Goal: Feedback & Contribution: Submit feedback/report problem

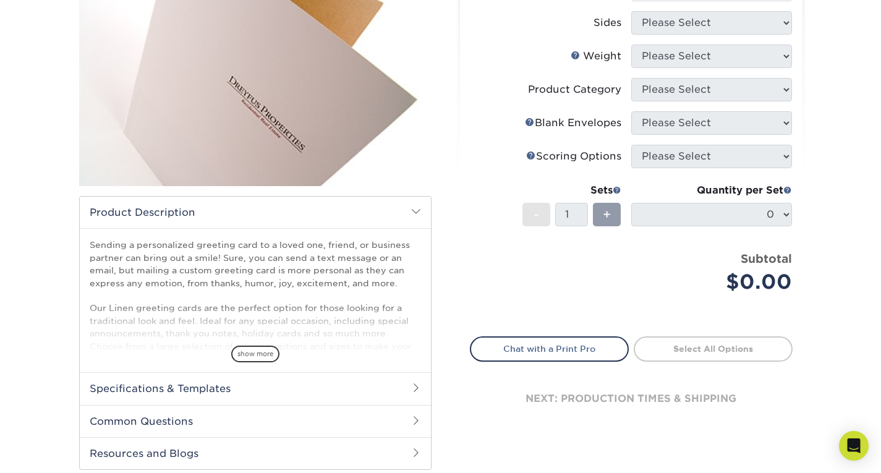
scroll to position [210, 0]
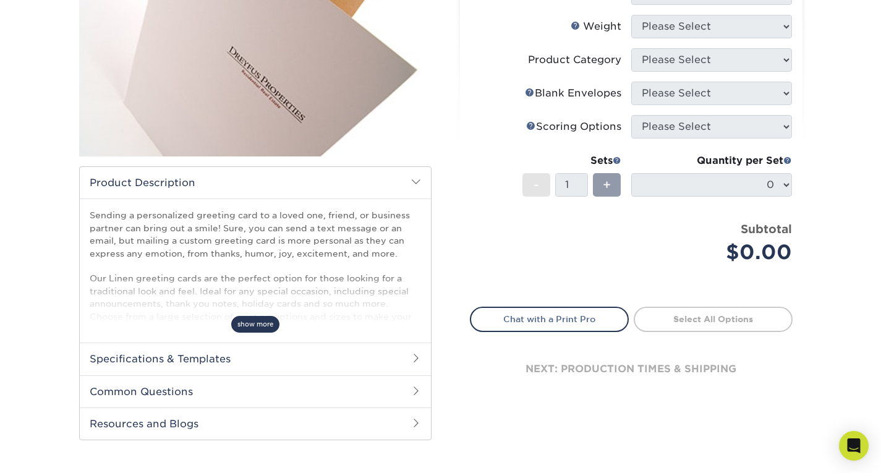
click at [257, 325] on span "show more" at bounding box center [255, 324] width 48 height 17
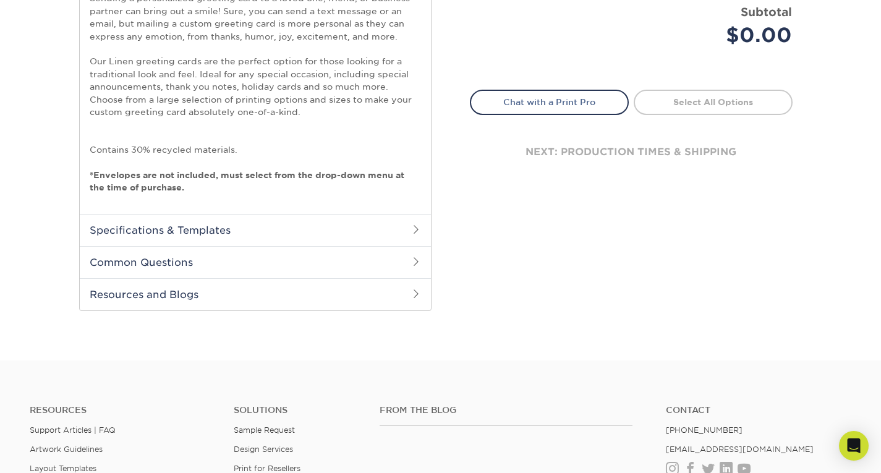
scroll to position [427, 0]
click at [282, 228] on h2 "Specifications & Templates" at bounding box center [255, 230] width 351 height 32
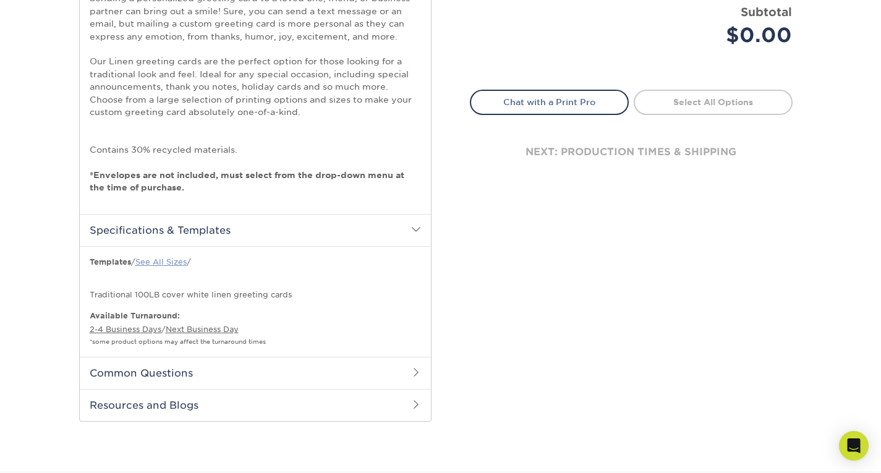
click at [171, 265] on link "See All Sizes" at bounding box center [160, 261] width 51 height 9
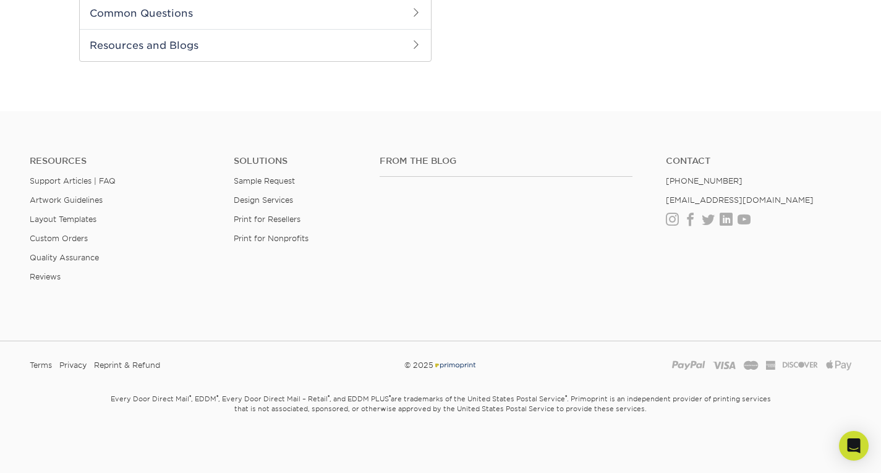
scroll to position [57, 0]
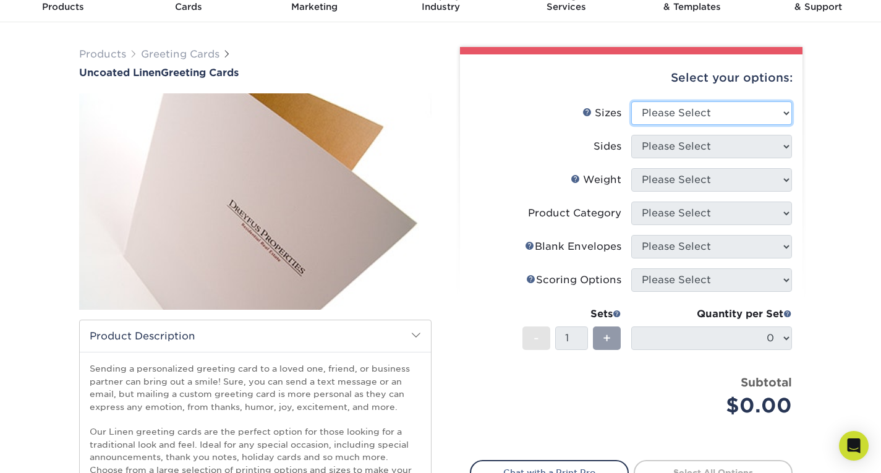
click at [753, 111] on select "Please Select 4.25" x 11" 5.5" x 8.5" 6" x 9" 6" x 12" 7" x 10"" at bounding box center [711, 112] width 161 height 23
select select "7.00x10.00"
click at [631, 101] on select "Please Select 4.25" x 11" 5.5" x 8.5" 6" x 9" 6" x 12" 7" x 10"" at bounding box center [711, 112] width 161 height 23
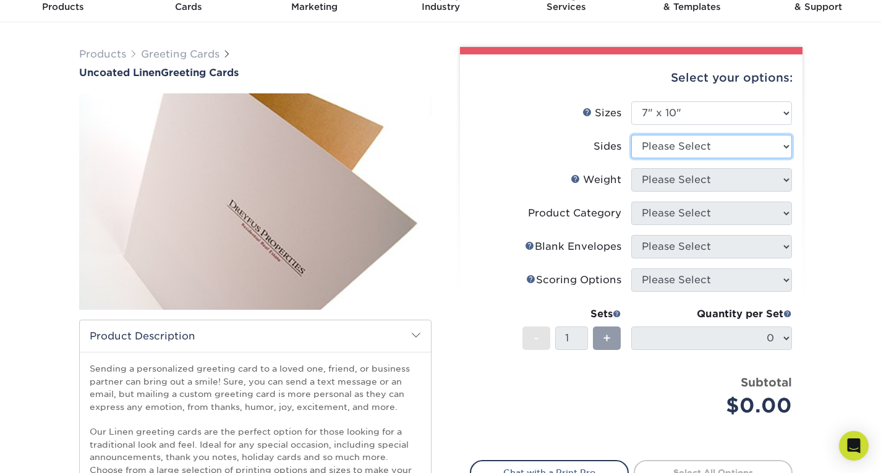
click at [674, 147] on select "Please Select Print Both Sides Print Front Only" at bounding box center [711, 146] width 161 height 23
select select "13abbda7-1d64-4f25-8bb2-c179b224825d"
click at [631, 135] on select "Please Select Print Both Sides Print Front Only" at bounding box center [711, 146] width 161 height 23
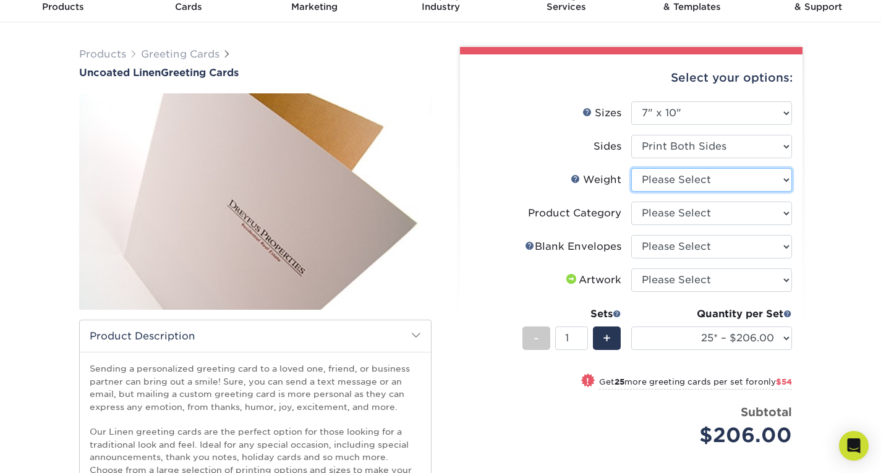
click at [695, 179] on select "Please Select 100LB" at bounding box center [711, 179] width 161 height 23
select select "100LB"
click at [631, 168] on select "Please Select 100LB" at bounding box center [711, 179] width 161 height 23
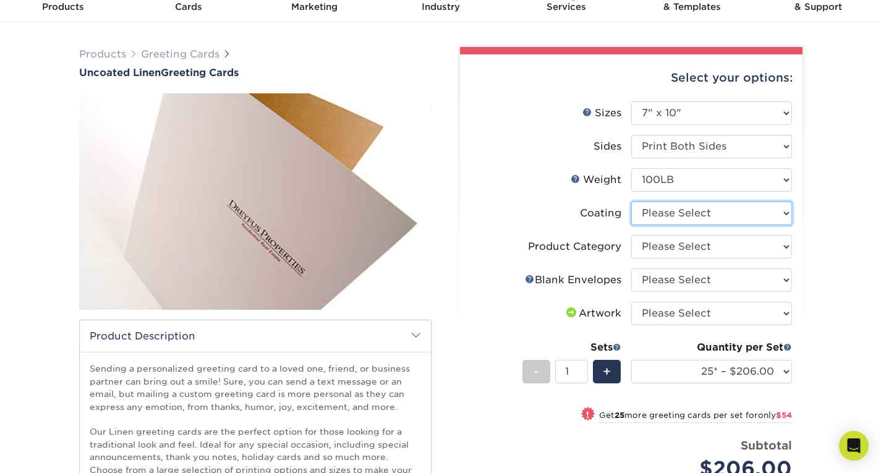
click at [676, 216] on select at bounding box center [711, 213] width 161 height 23
select select "3e7618de-abca-4bda-9f97-8b9129e913d8"
click at [631, 202] on select at bounding box center [711, 213] width 161 height 23
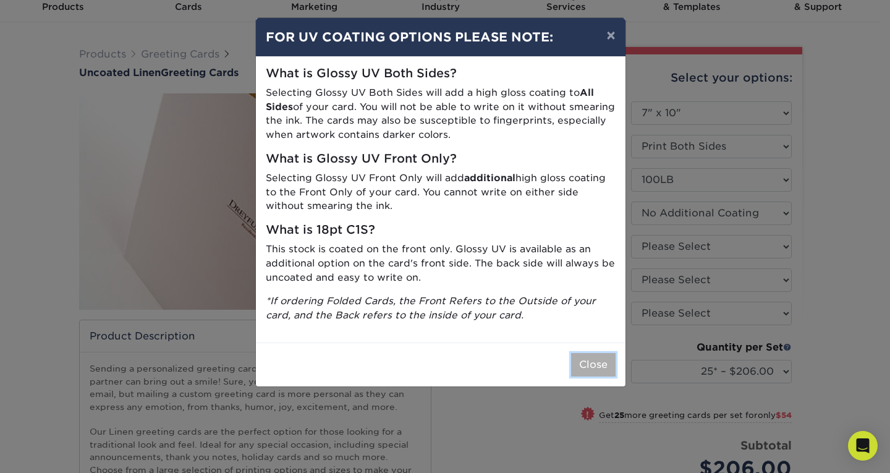
click at [597, 360] on button "Close" at bounding box center [593, 364] width 45 height 23
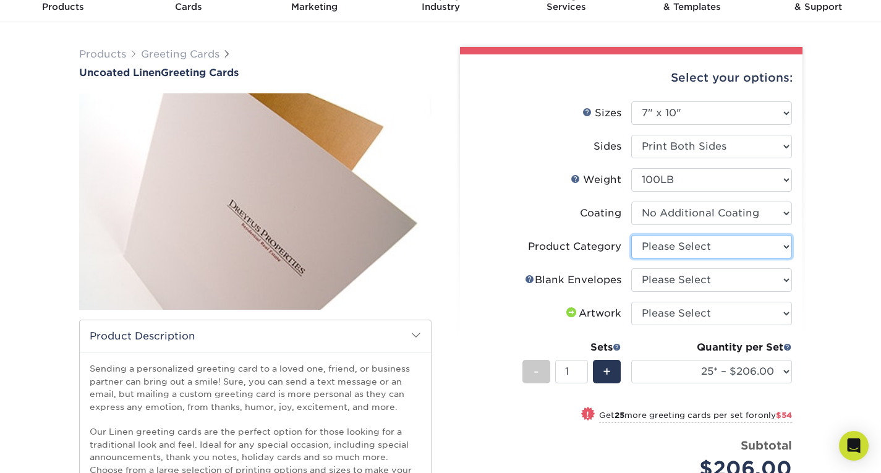
click at [671, 248] on select "Please Select Greeting Cards" at bounding box center [711, 246] width 161 height 23
select select "b7f8198f-f281-4438-a52e-cd7a5c5c0cfc"
click at [631, 235] on select "Please Select Greeting Cards" at bounding box center [711, 246] width 161 height 23
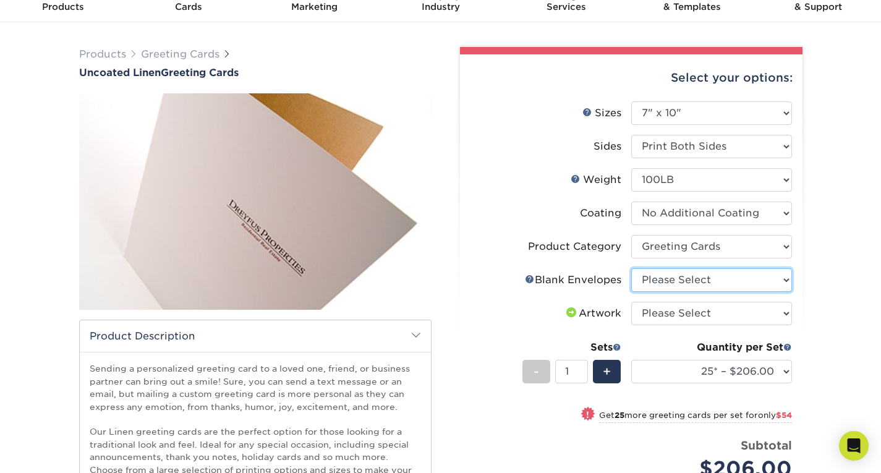
click at [668, 282] on select "Please Select No Blank Envelopes Yes 25 Envelopes A7 Yes 50 Envelopes A7 Yes 75…" at bounding box center [711, 279] width 161 height 23
select select "fbee4f87-2c82-4564-9369-8ec6b2bafa72"
click at [631, 268] on select "Please Select No Blank Envelopes Yes 25 Envelopes A7 Yes 50 Envelopes A7 Yes 75…" at bounding box center [711, 279] width 161 height 23
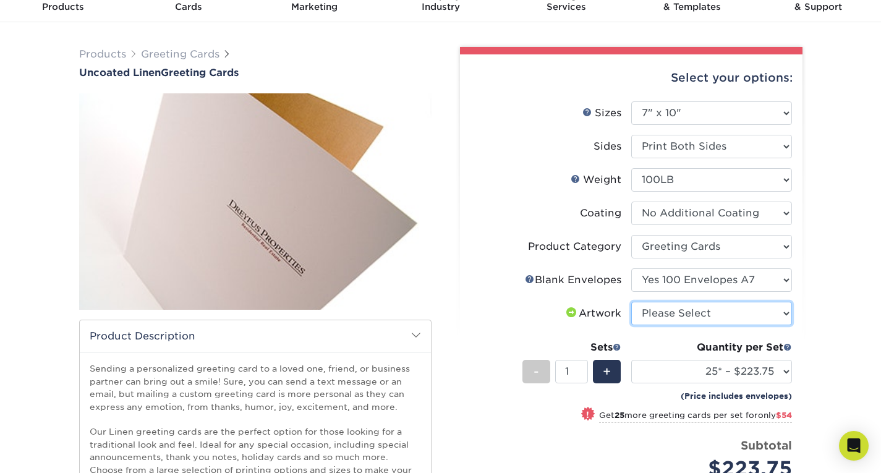
click at [661, 314] on select "Please Select I will upload files I need a design - $75" at bounding box center [711, 313] width 161 height 23
select select "upload"
click at [631, 302] on select "Please Select I will upload files I need a design - $75" at bounding box center [711, 313] width 161 height 23
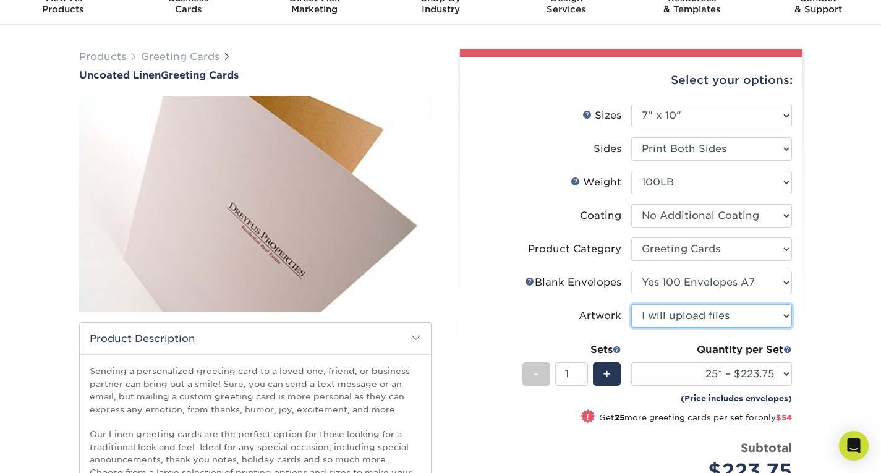
scroll to position [0, 0]
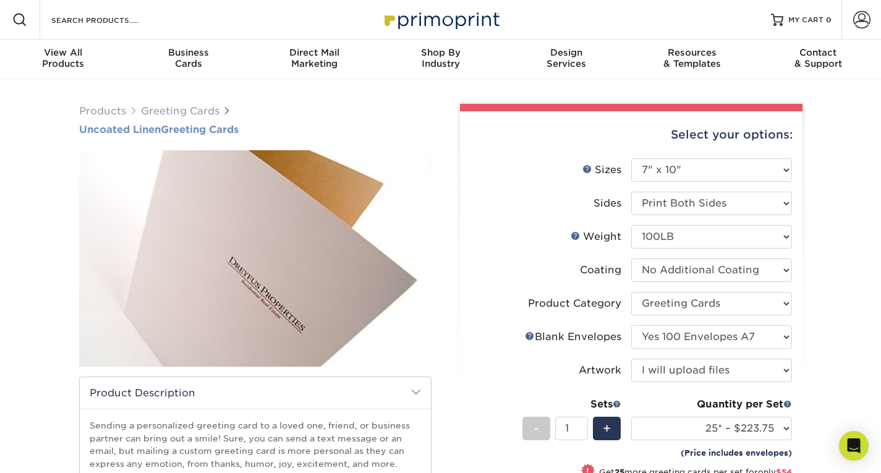
drag, startPoint x: 73, startPoint y: 126, endPoint x: 259, endPoint y: 129, distance: 186.1
click at [259, 129] on div "Products Greeting Cards Uncoated Linen Greeting Cards show more" at bounding box center [255, 476] width 371 height 745
copy link "Uncoated Linen Greeting Cards"
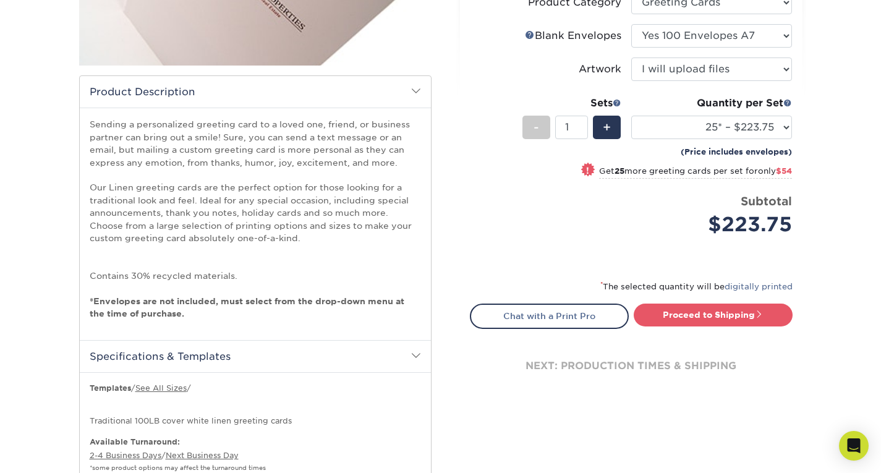
scroll to position [383, 0]
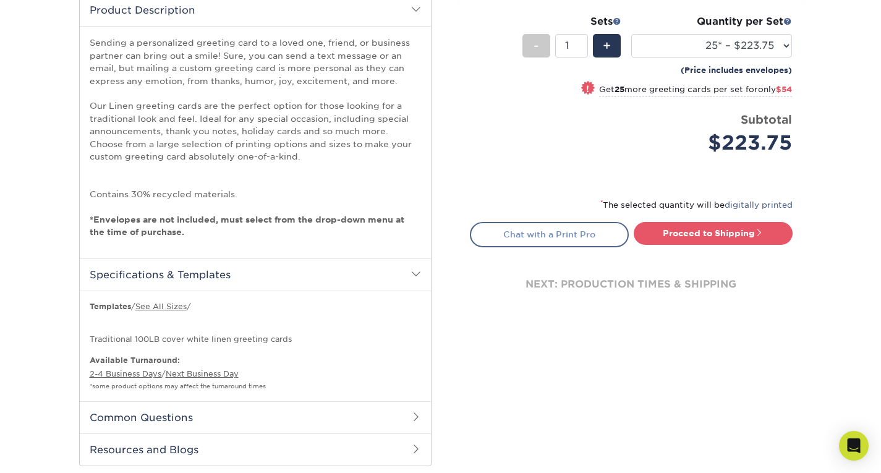
click at [583, 233] on link "Chat with a Print Pro" at bounding box center [549, 234] width 159 height 25
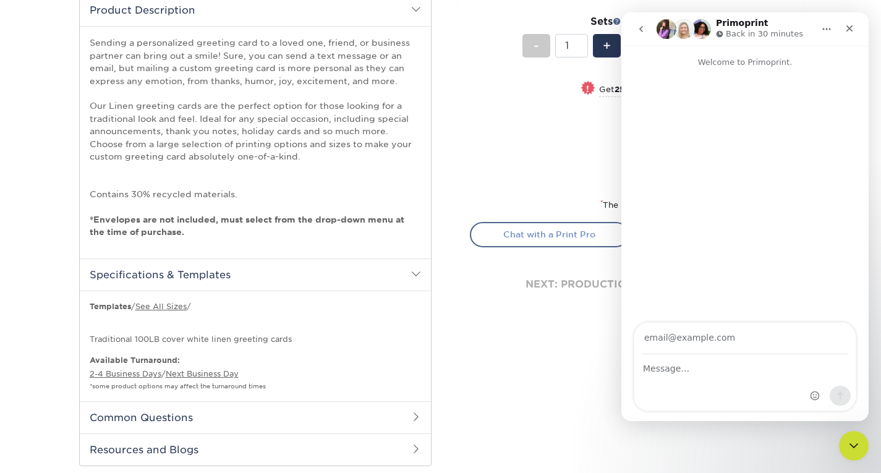
scroll to position [0, 0]
click at [711, 338] on input "Your email" at bounding box center [745, 339] width 206 height 32
type input "mburney@collins-lacy.net"
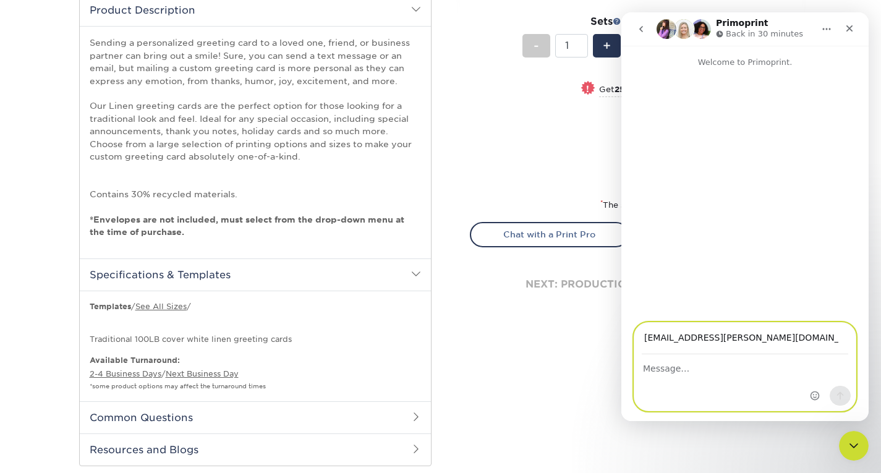
click at [673, 370] on textarea "Message…" at bounding box center [744, 365] width 221 height 21
paste textarea "Uncoated Linen Greeting Cards"
type textarea "I have a question about your Uncoated Linen Greeting Cards."
click at [838, 391] on icon "Send a message…" at bounding box center [840, 396] width 10 height 10
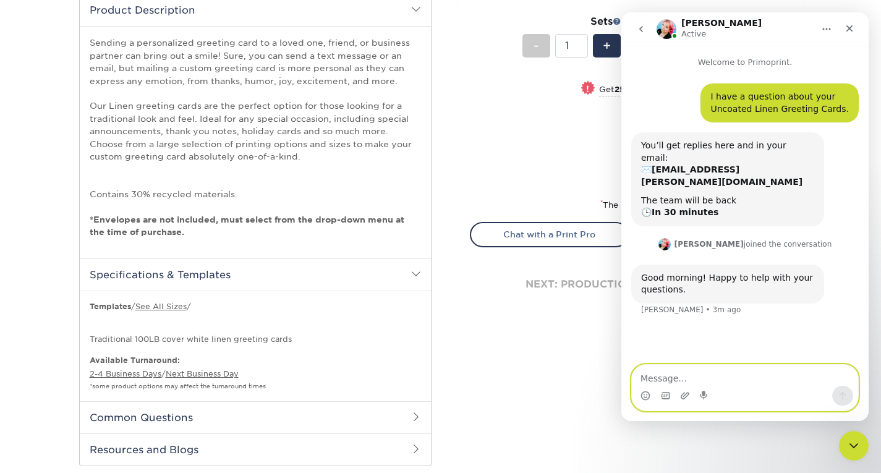
click at [694, 376] on textarea "Message…" at bounding box center [745, 375] width 226 height 21
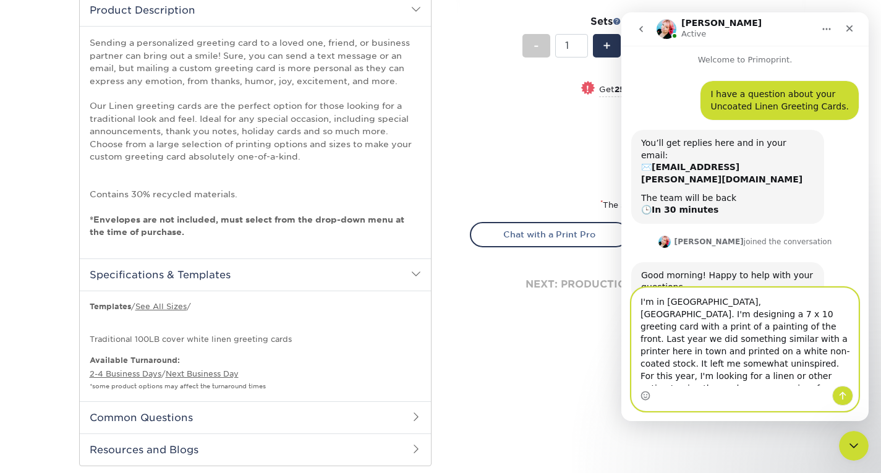
scroll to position [15, 0]
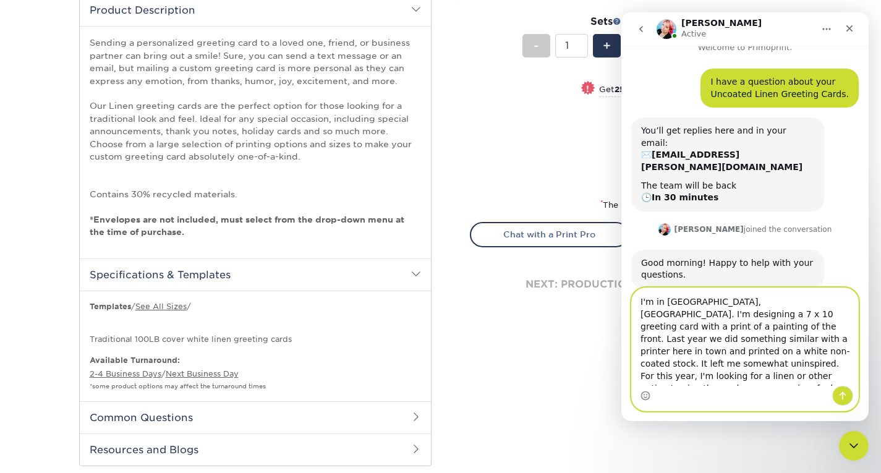
type textarea "I'm in Columbia, SC. I'm designing a 7 x 10 greeting card with a print of a pai…"
click at [843, 398] on icon "Send a message…" at bounding box center [843, 396] width 10 height 10
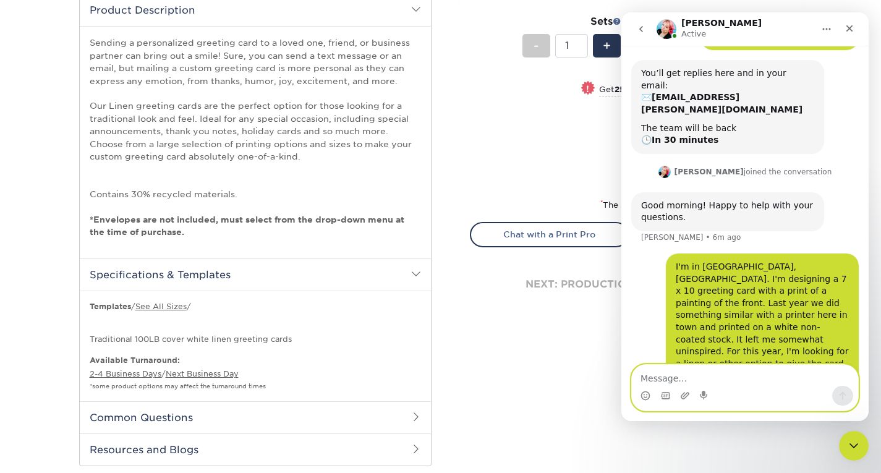
scroll to position [74, 0]
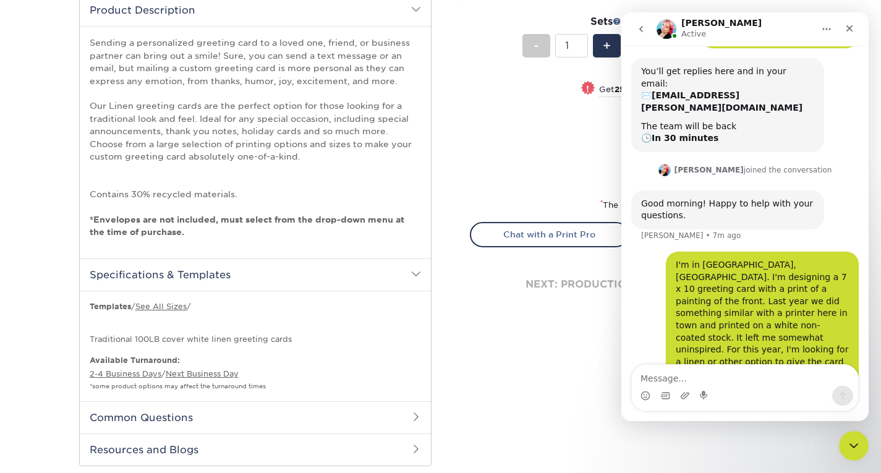
click at [566, 321] on div "Select your options: Sizes Help Sizes Please Select 4.25" x 11" 5.5" x 8.5" 6" …" at bounding box center [631, 30] width 342 height 603
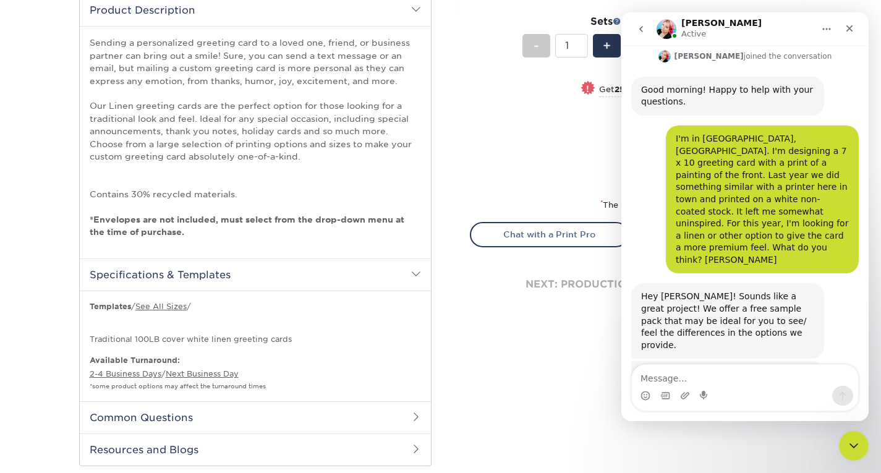
scroll to position [187, 0]
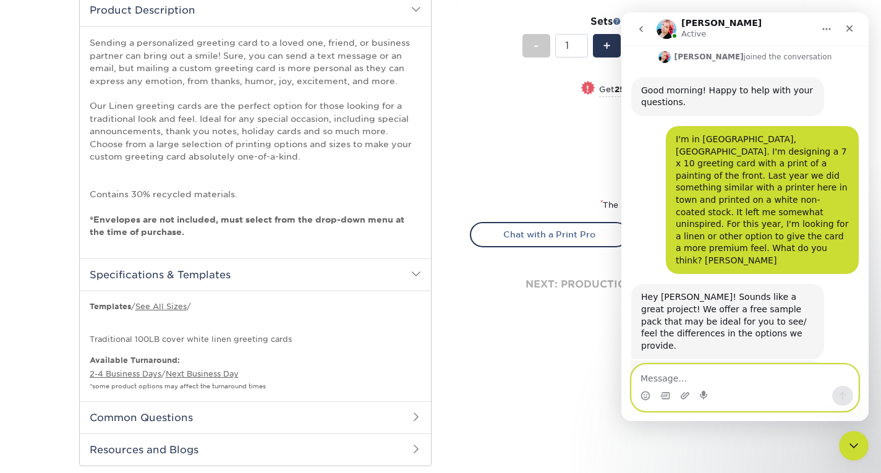
click at [676, 376] on textarea "Message…" at bounding box center [745, 375] width 226 height 21
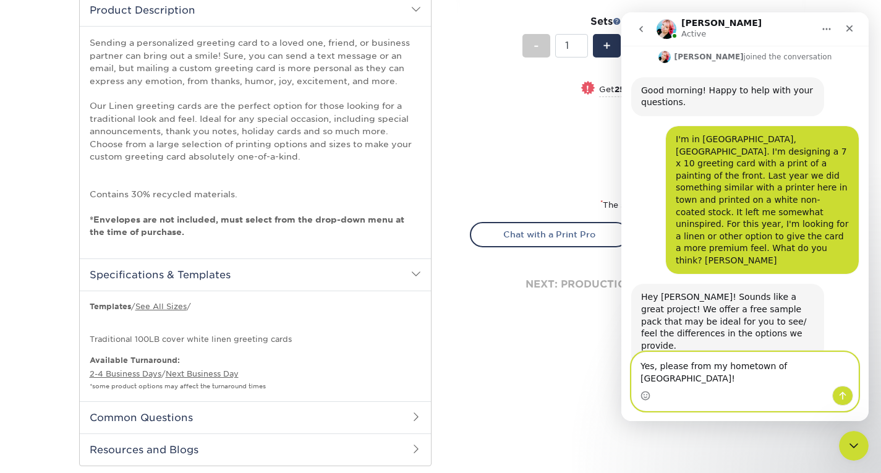
type textarea "Yes, please from my hometown of Charlotte!"
click at [842, 393] on icon "Send a message…" at bounding box center [842, 396] width 7 height 8
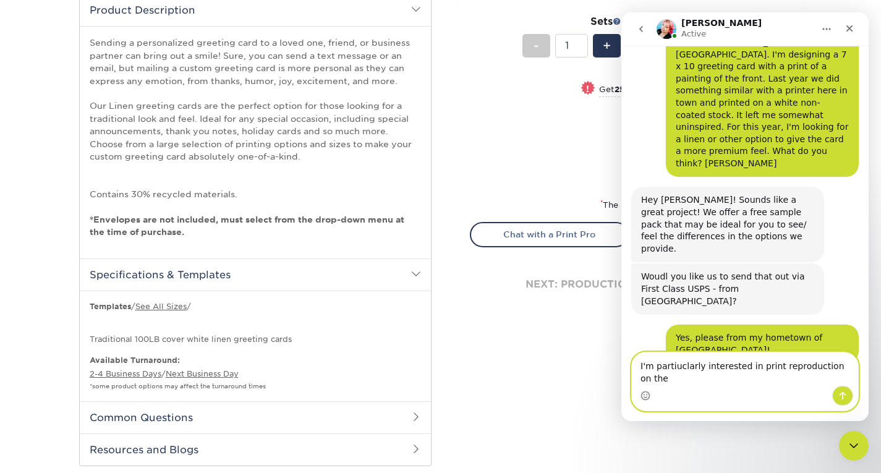
scroll to position [286, 0]
click at [677, 367] on textarea "I'm partiuclarly interested in print reproduction on the different stocks." at bounding box center [745, 368] width 226 height 33
type textarea "I'm particularly interested in print reproduction on the different stocks."
click at [841, 393] on icon "Send a message…" at bounding box center [842, 396] width 7 height 8
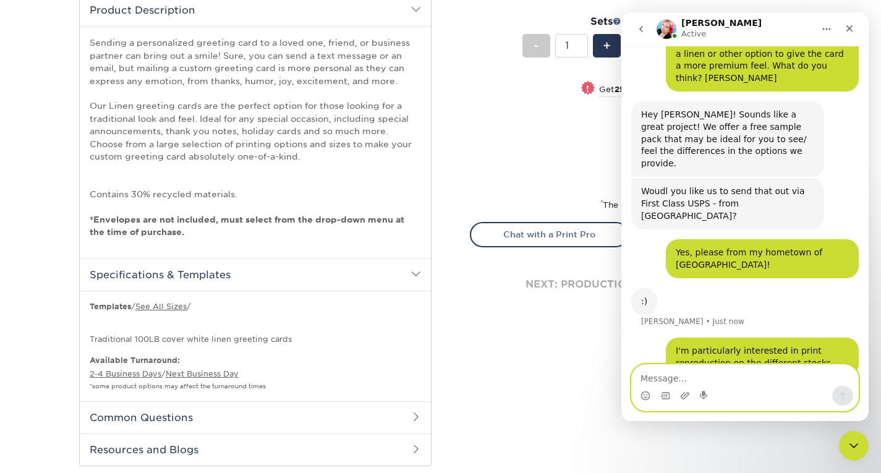
scroll to position [370, 0]
click at [684, 394] on icon "Upload attachment" at bounding box center [685, 396] width 10 height 10
click at [739, 391] on div "Typing" at bounding box center [744, 415] width 227 height 48
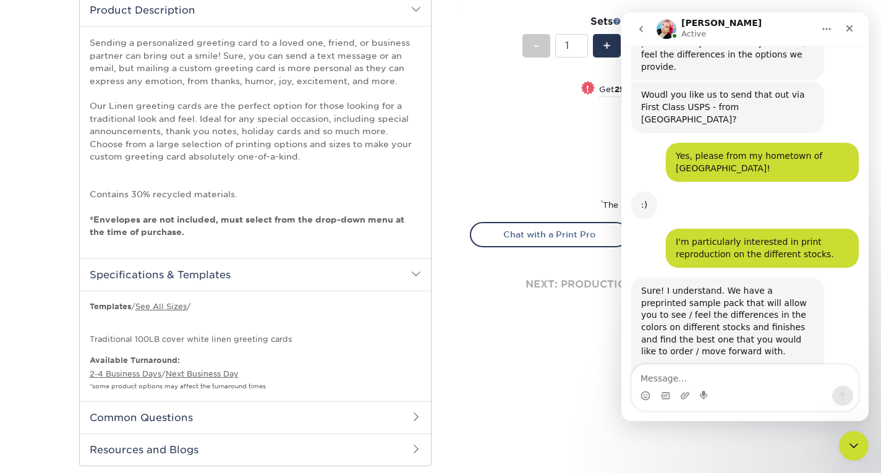
scroll to position [468, 0]
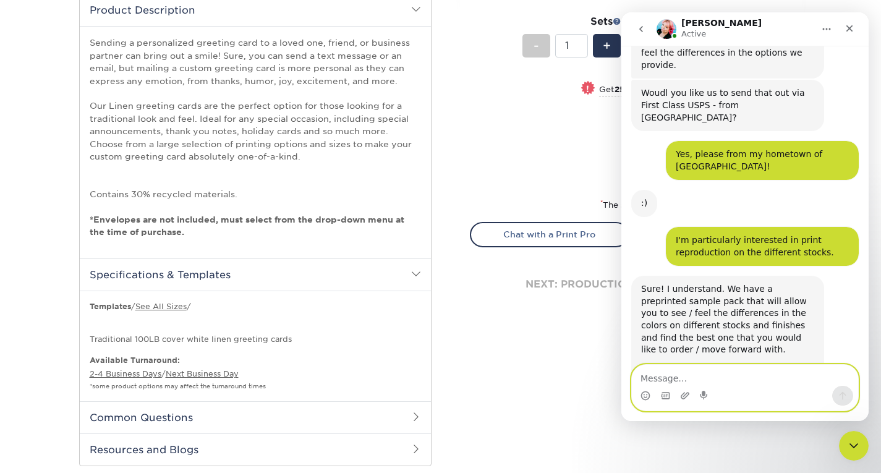
click at [674, 370] on textarea "Message…" at bounding box center [745, 375] width 226 height 21
click at [642, 377] on textarea "1330 Lady Street, Sixth Floor, Columbia, SC 29201" at bounding box center [745, 375] width 226 height 21
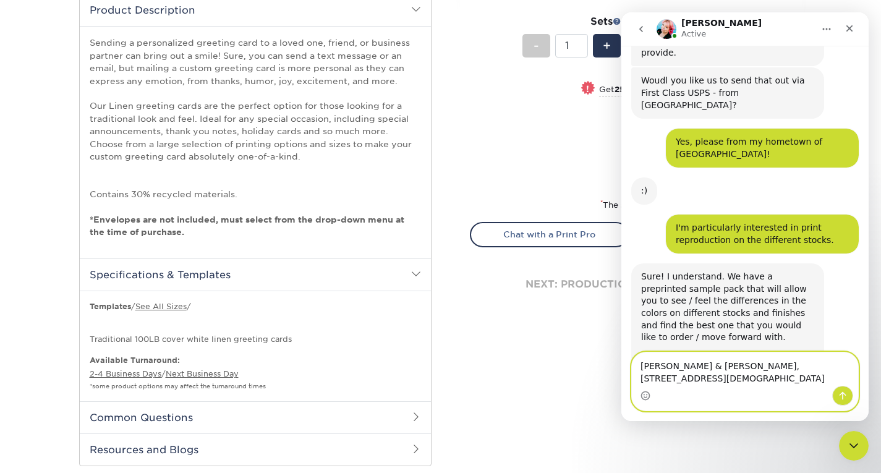
type textarea "Collins & Lacy, 1330 Lady Street, Sixth Floor, Columbia, SC 29201"
click at [840, 393] on icon "Send a message…" at bounding box center [843, 396] width 10 height 10
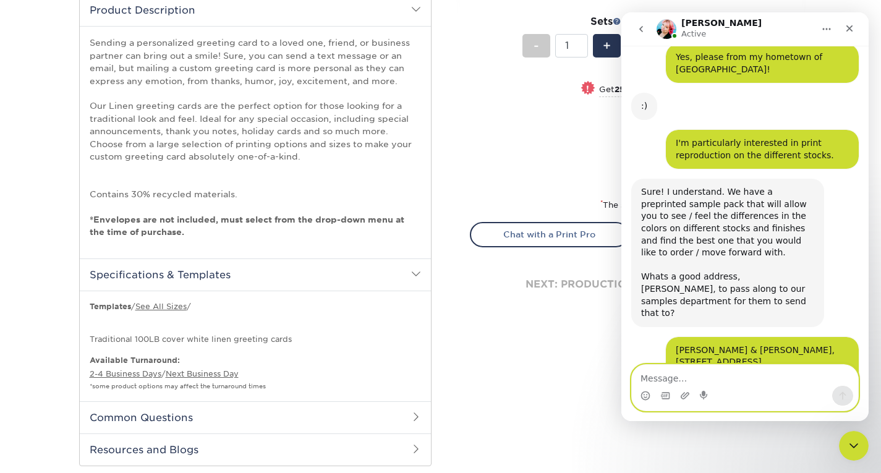
scroll to position [590, 0]
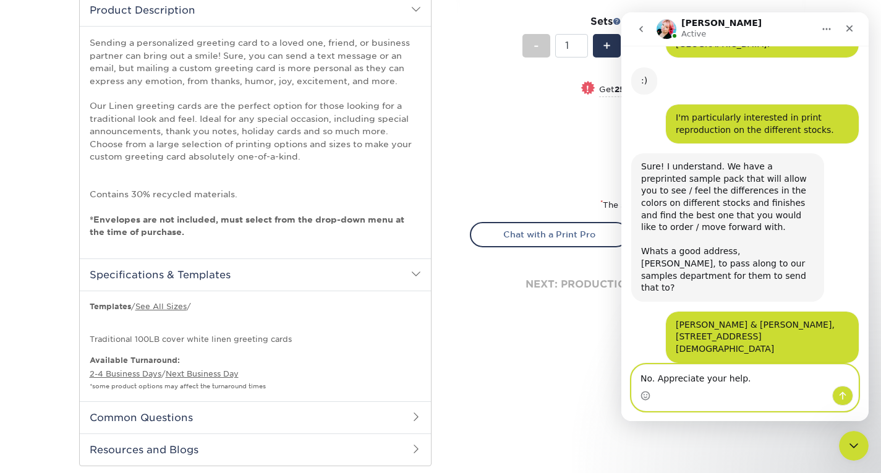
type textarea "No. Appreciate your help."
click at [839, 396] on icon "Send a message…" at bounding box center [843, 396] width 10 height 10
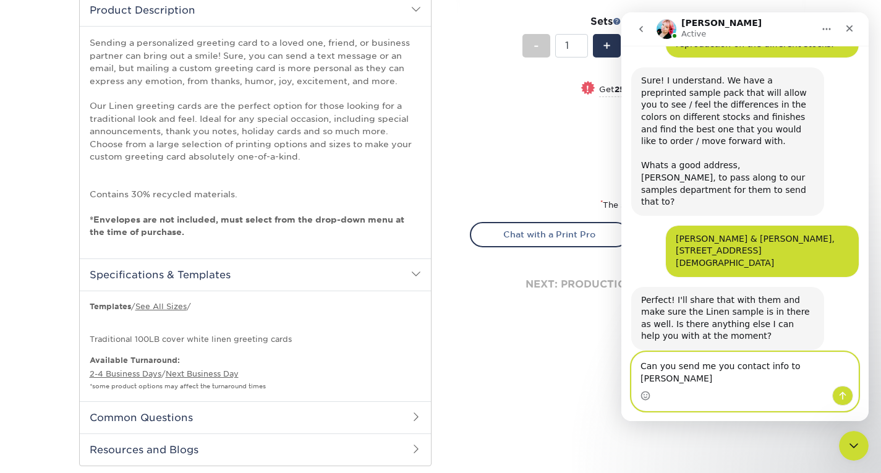
scroll to position [689, 0]
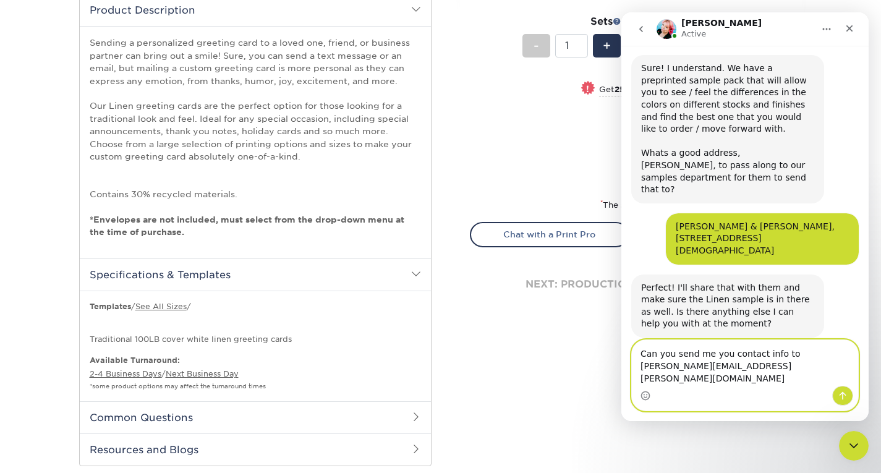
type textarea "Can you send me you contact info to mburney@collins-lacy.net?"
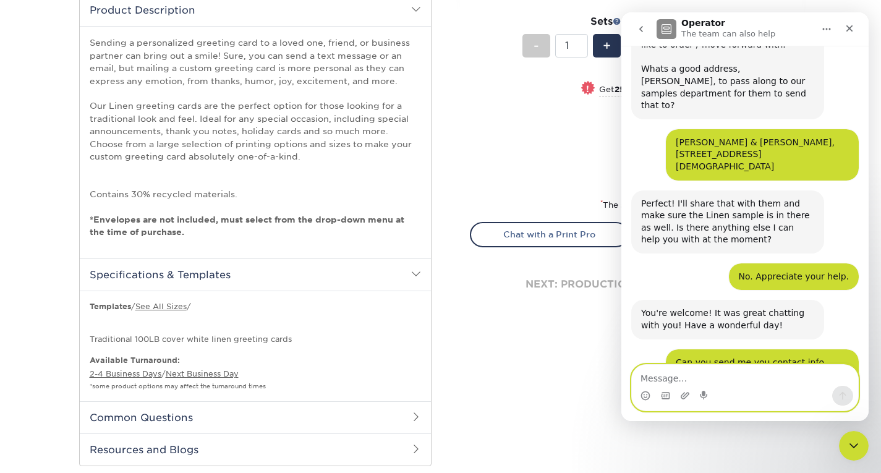
scroll to position [860, 0]
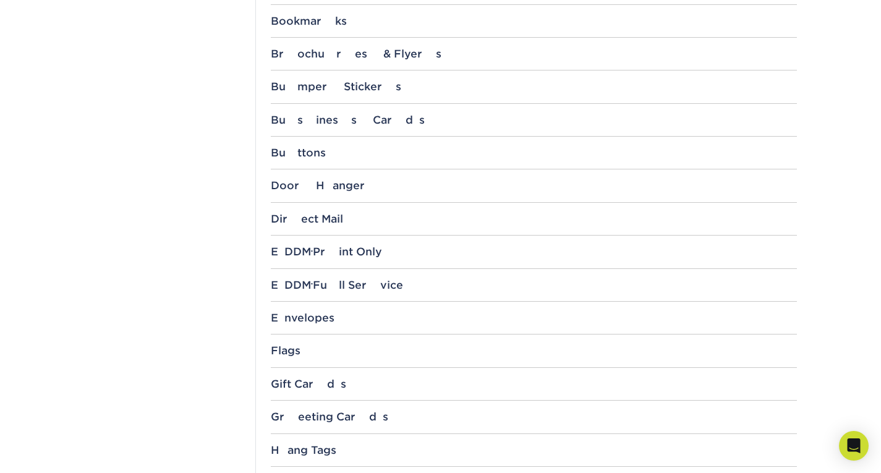
scroll to position [668, 0]
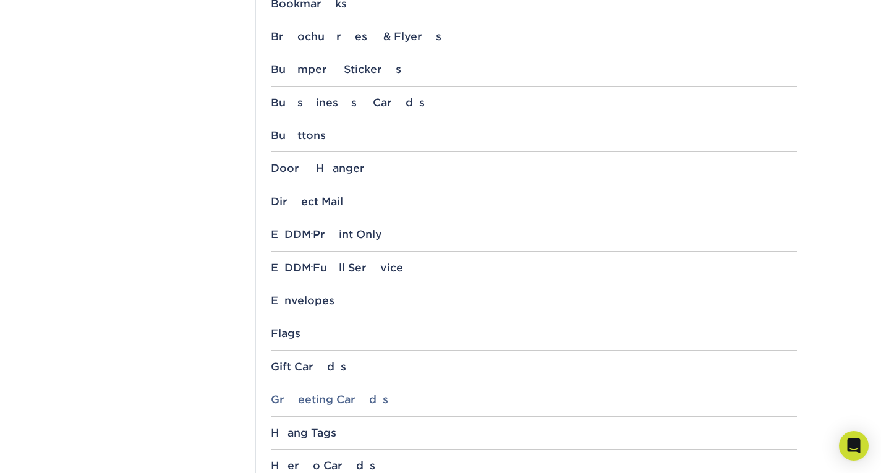
click at [329, 396] on div "Greeting Cards" at bounding box center [534, 399] width 526 height 12
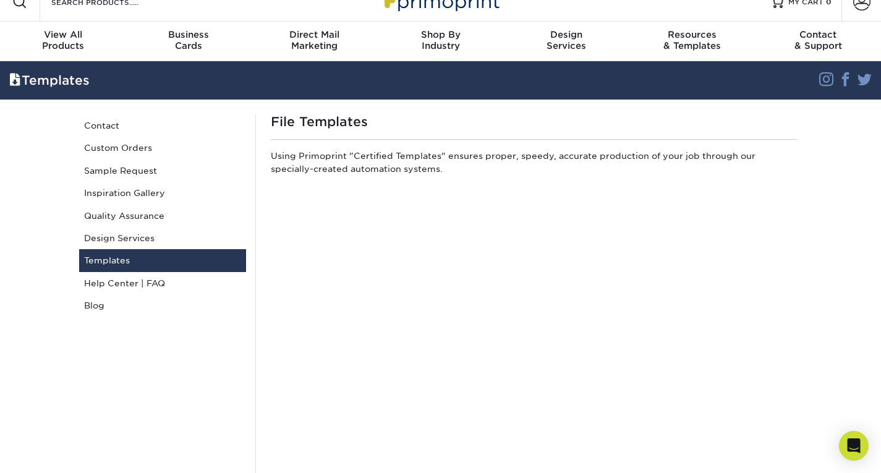
scroll to position [0, 0]
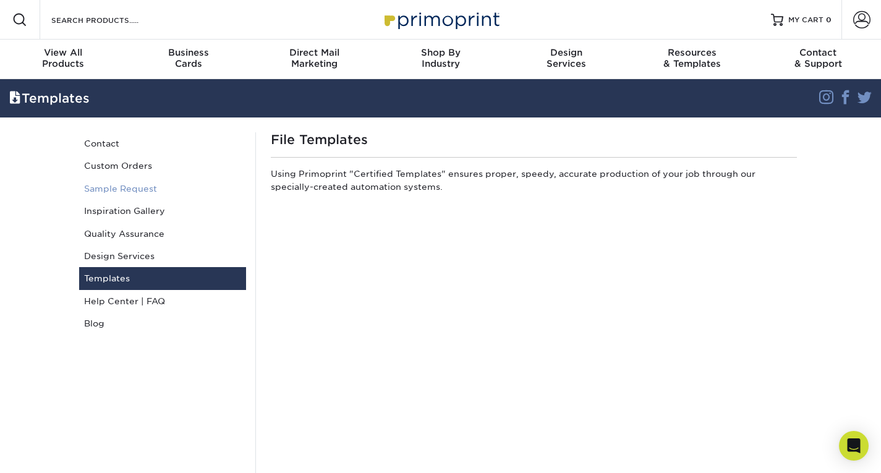
click at [113, 185] on link "Sample Request" at bounding box center [162, 188] width 167 height 22
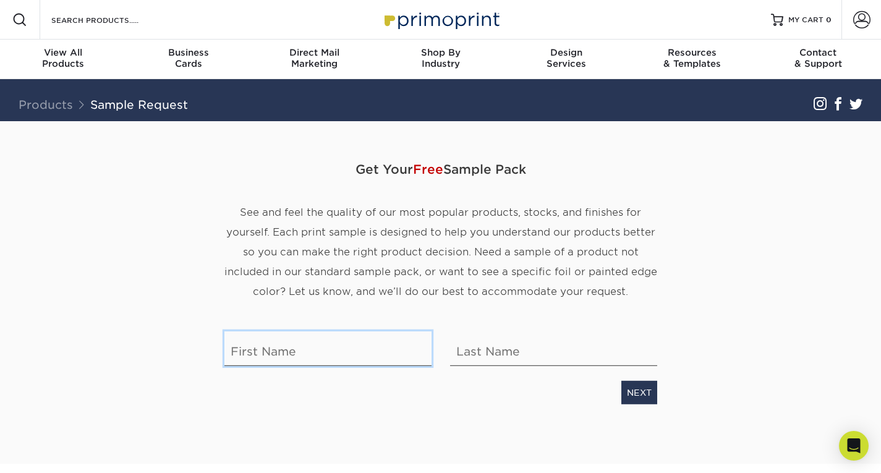
click at [341, 350] on input "text" at bounding box center [327, 348] width 207 height 35
type input "Michael"
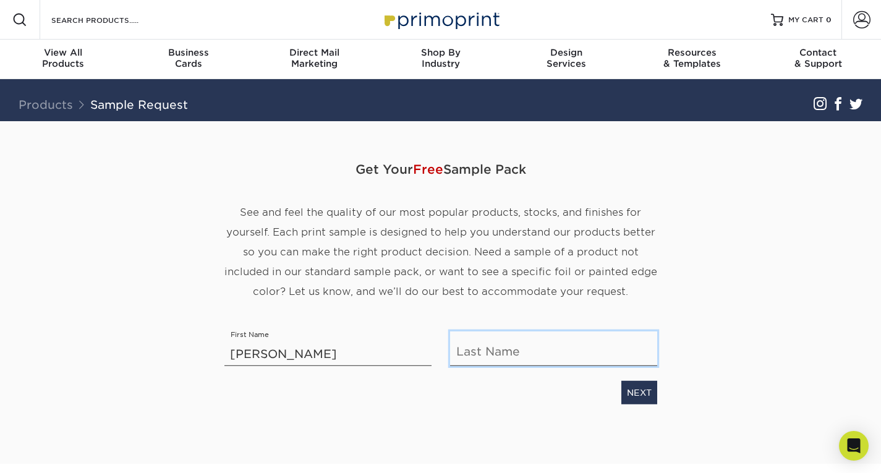
type input "Burney"
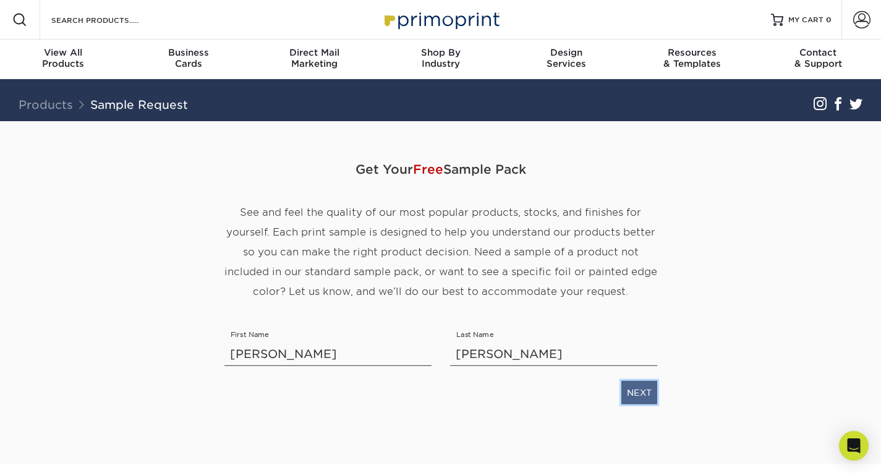
click at [634, 390] on link "NEXT" at bounding box center [639, 392] width 36 height 23
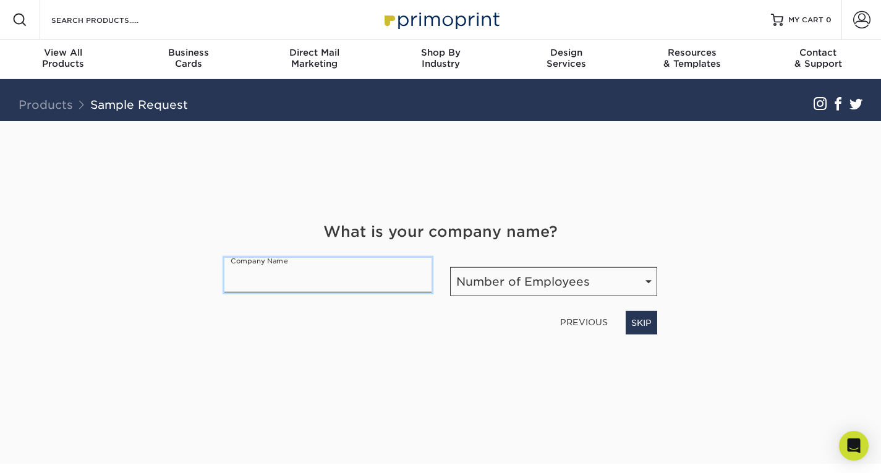
type input "Collins & Lacy, P.C."
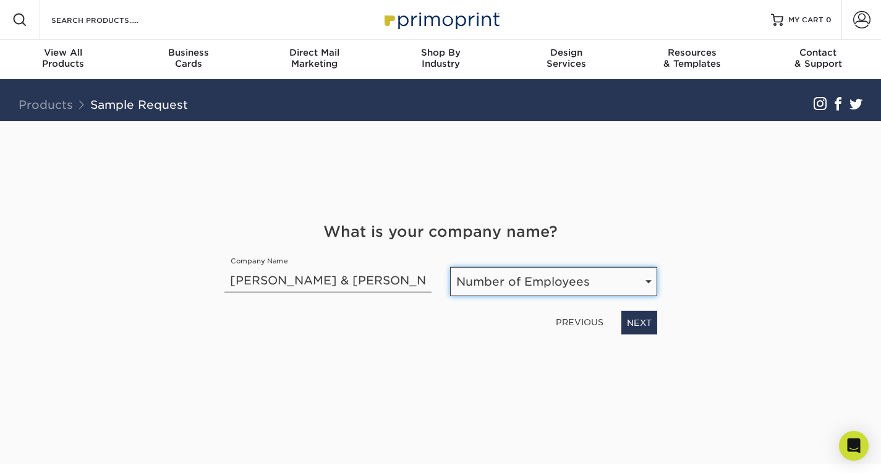
click at [548, 281] on select "Number of Employees Self-employed 1-10 employees 11-50 employees 51-200 employe…" at bounding box center [553, 281] width 207 height 29
select select "11-50"
click at [450, 267] on select "Number of Employees Self-employed 1-10 employees 11-50 employees 51-200 employe…" at bounding box center [553, 281] width 207 height 29
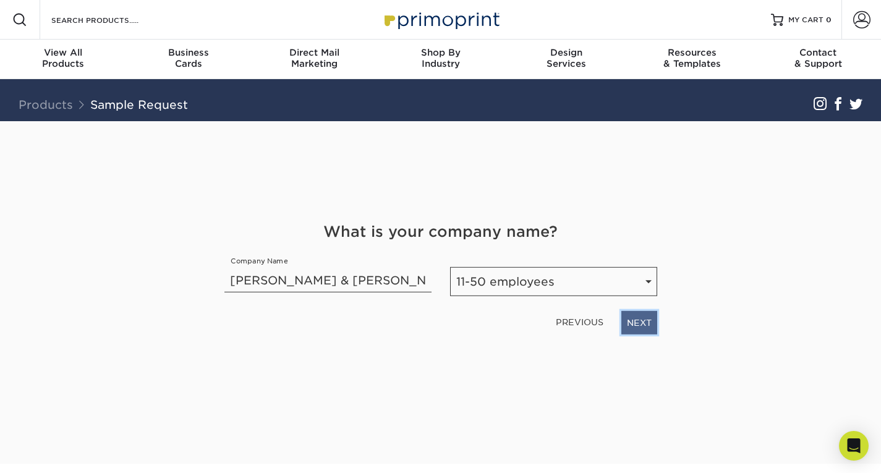
click at [633, 323] on link "NEXT" at bounding box center [639, 322] width 36 height 23
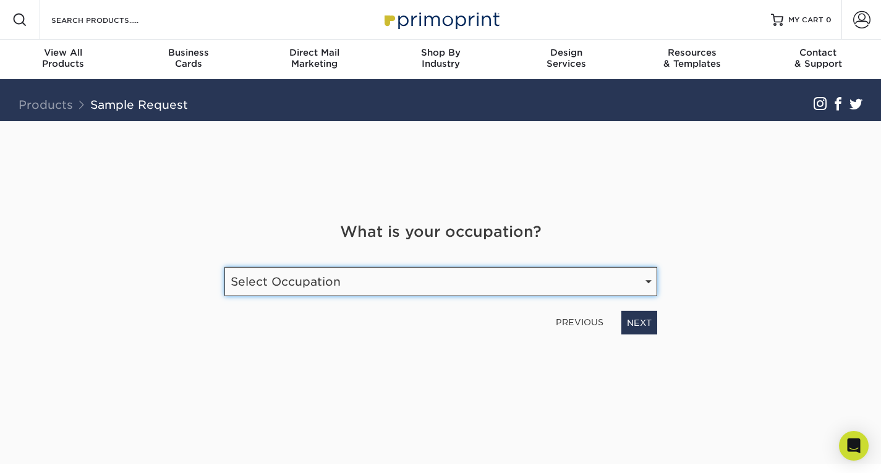
click at [340, 292] on select "Select Occupation Agency Automotive Blogger Cleaning Services Construction Educ…" at bounding box center [440, 281] width 433 height 29
select select "Legal"
click at [224, 267] on select "Select Occupation Agency Automotive Blogger Cleaning Services Construction Educ…" at bounding box center [440, 281] width 433 height 29
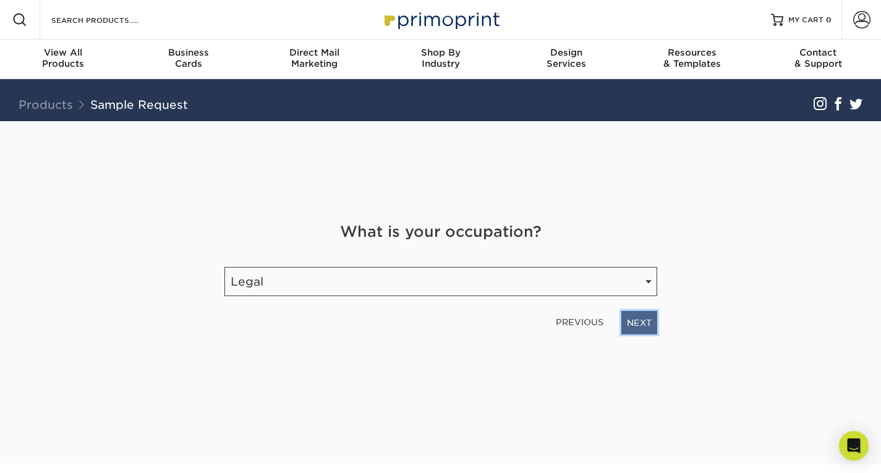
click at [642, 326] on link "NEXT" at bounding box center [639, 322] width 36 height 23
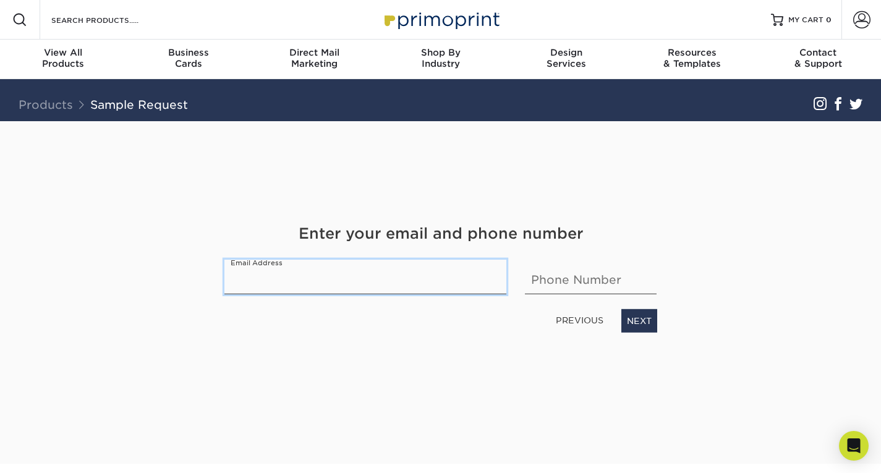
click at [292, 283] on input "email" at bounding box center [365, 277] width 283 height 35
type input "mburney@collins-lacy.net"
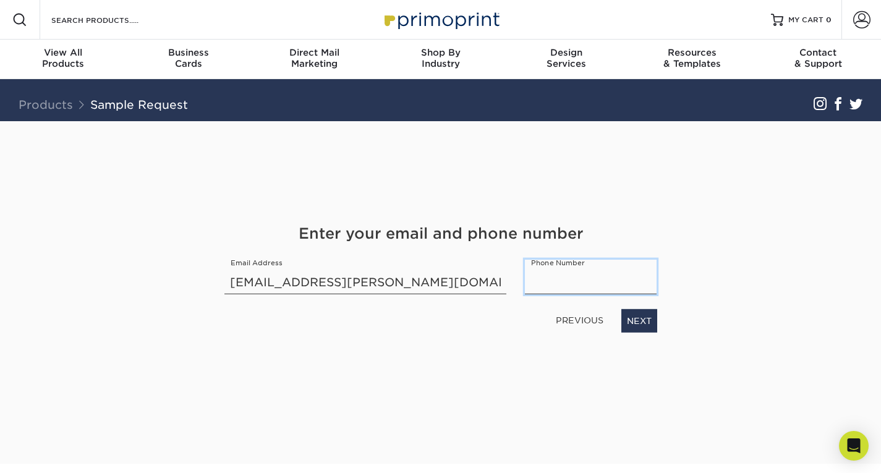
type input "8032380300"
click at [632, 324] on link "NEXT" at bounding box center [639, 320] width 36 height 23
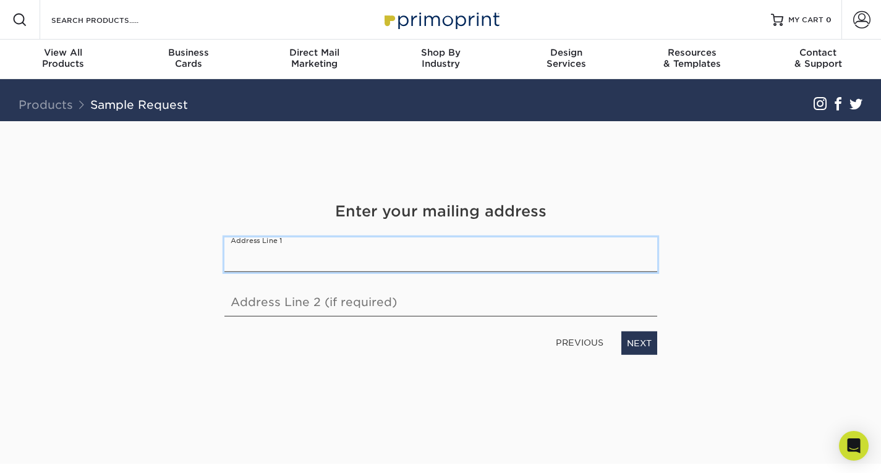
type input "1330 Lady Street"
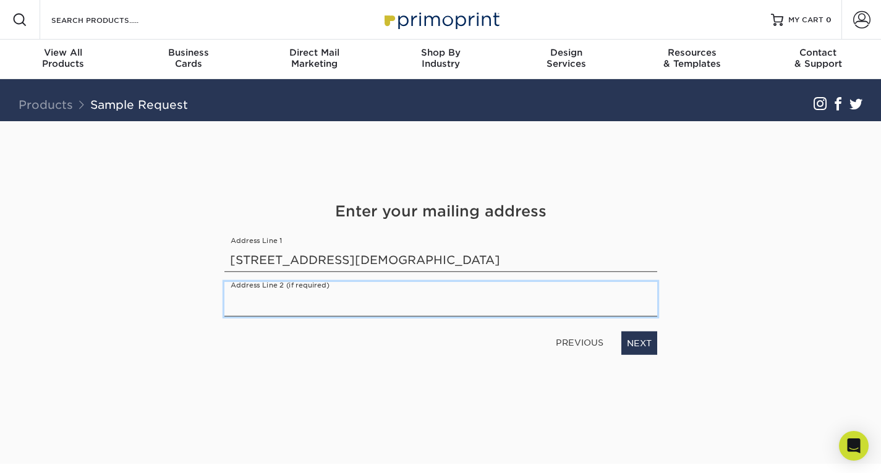
click at [389, 303] on input "text" at bounding box center [440, 299] width 433 height 35
type input "Sixth Floor"
click at [640, 346] on link "NEXT" at bounding box center [639, 342] width 36 height 23
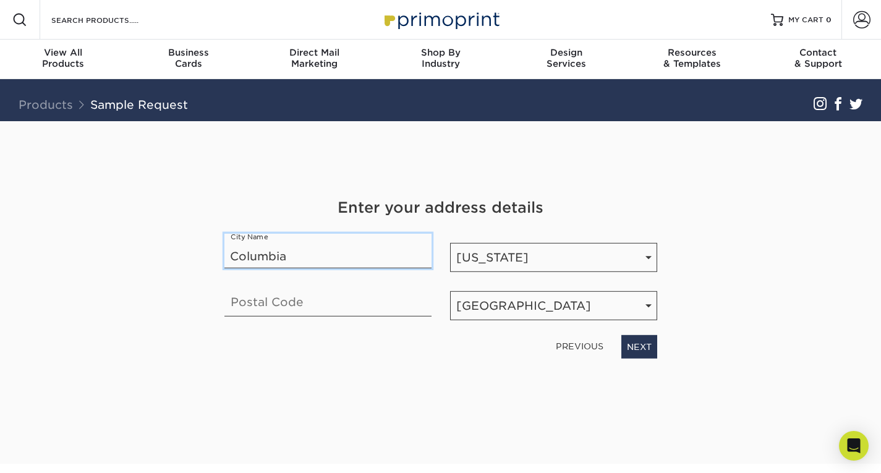
type input "Columbia"
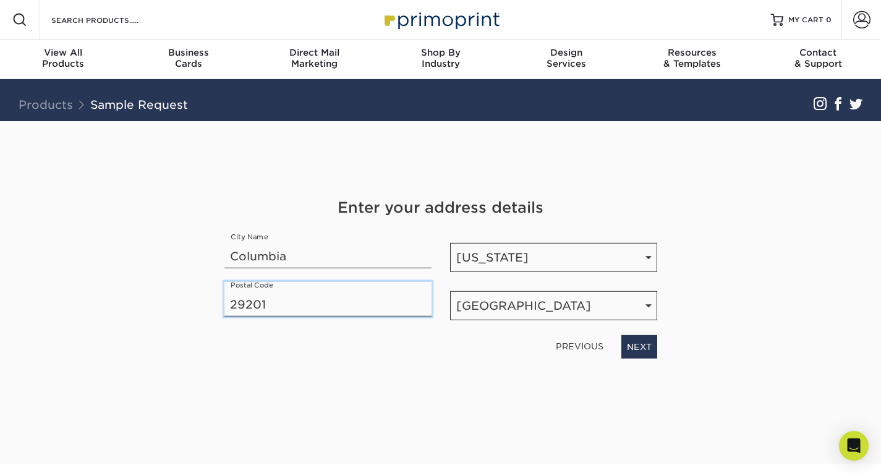
type input "29201"
click at [504, 378] on div "Get Your Free Sample Pack See and feel the quality of our most popular products…" at bounding box center [440, 277] width 433 height 313
click at [639, 344] on link "NEXT" at bounding box center [639, 346] width 36 height 23
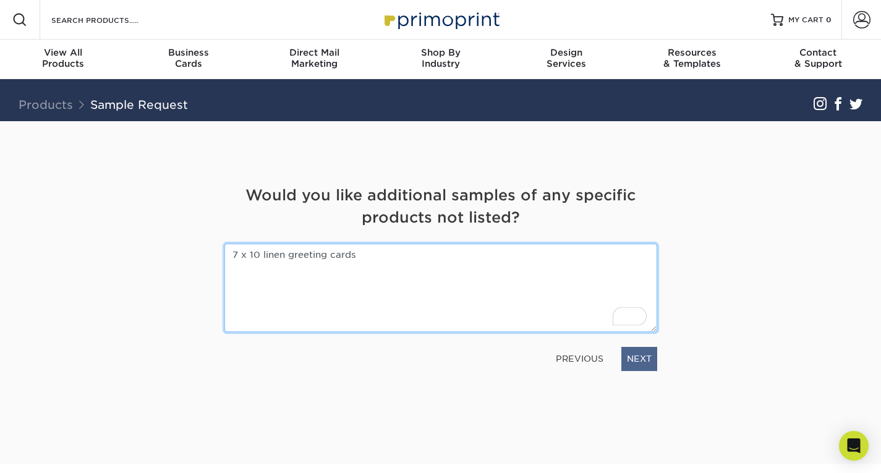
type textarea "7 x 10 linen greeting cards"
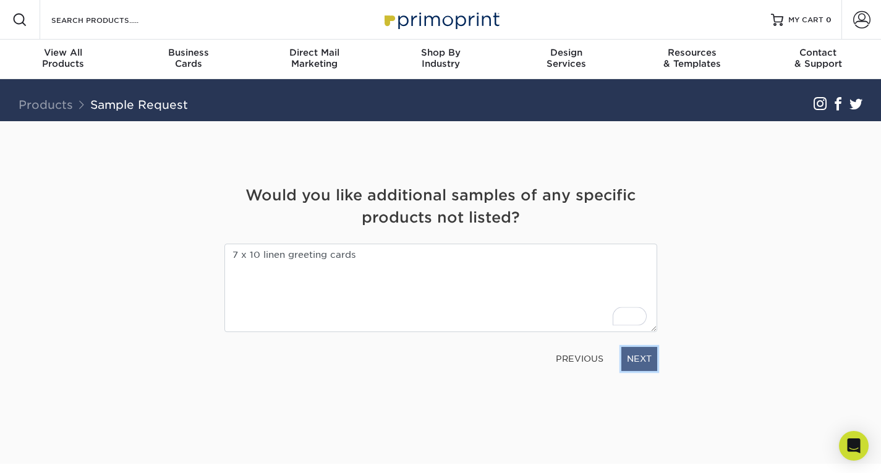
click at [639, 358] on link "NEXT" at bounding box center [639, 358] width 36 height 23
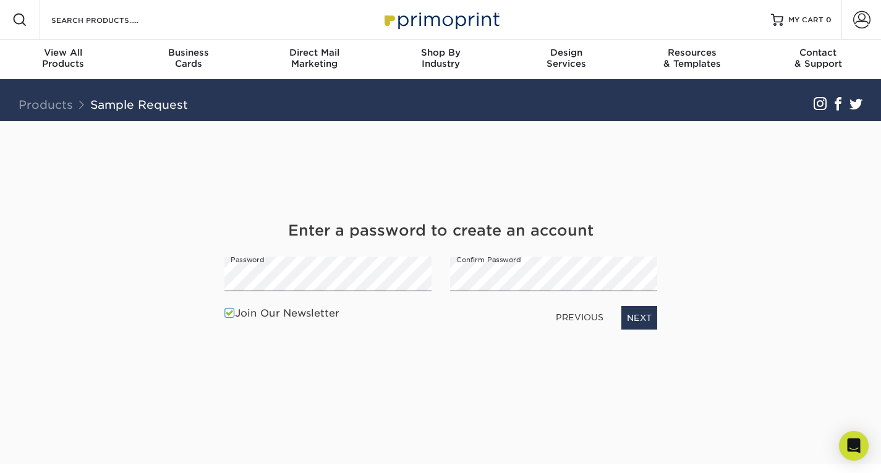
click at [494, 346] on div "Get Your Free Sample Pack See and feel the quality of our most popular products…" at bounding box center [440, 277] width 433 height 313
click at [635, 310] on link "NEXT" at bounding box center [639, 317] width 36 height 23
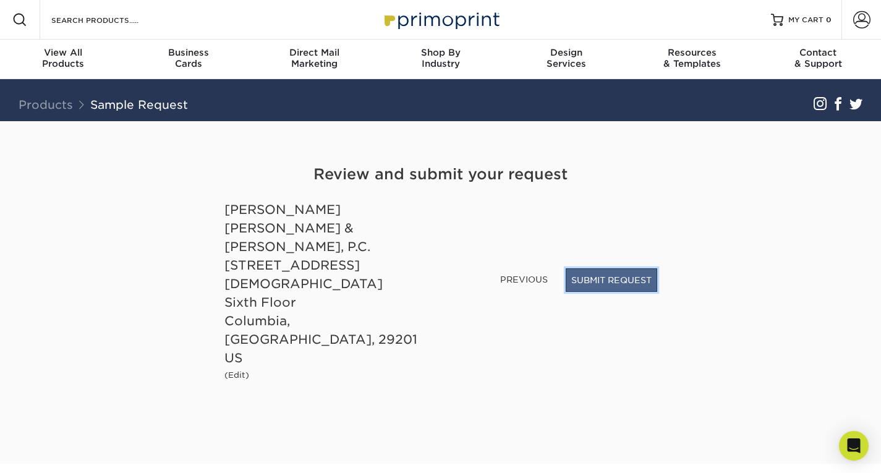
click at [621, 292] on button "SUBMIT REQUEST" at bounding box center [611, 279] width 91 height 23
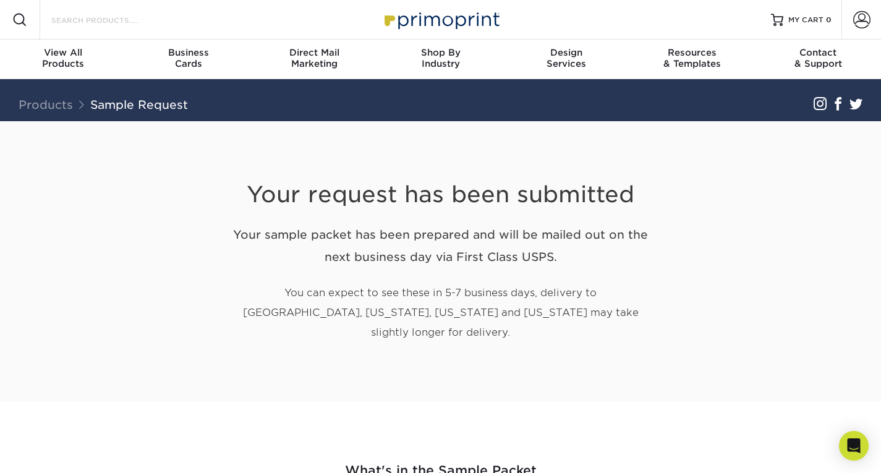
click at [150, 22] on input "Search Products" at bounding box center [110, 19] width 121 height 15
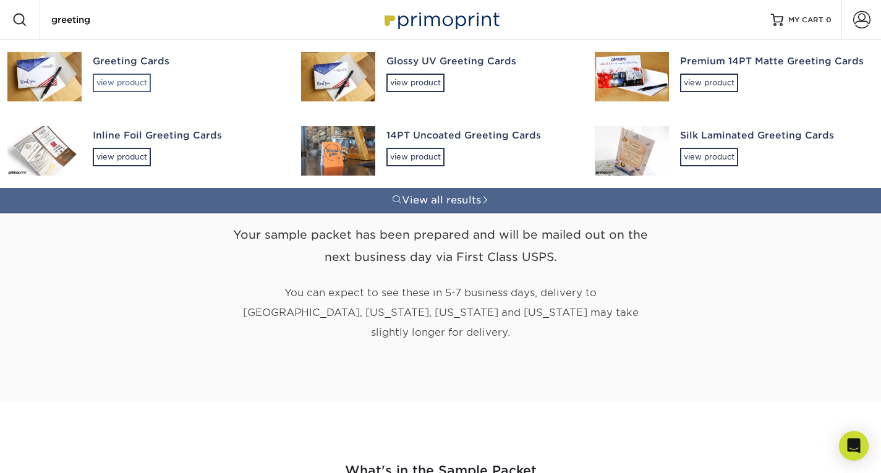
type input "greeting"
click at [124, 84] on div "view product" at bounding box center [122, 83] width 58 height 19
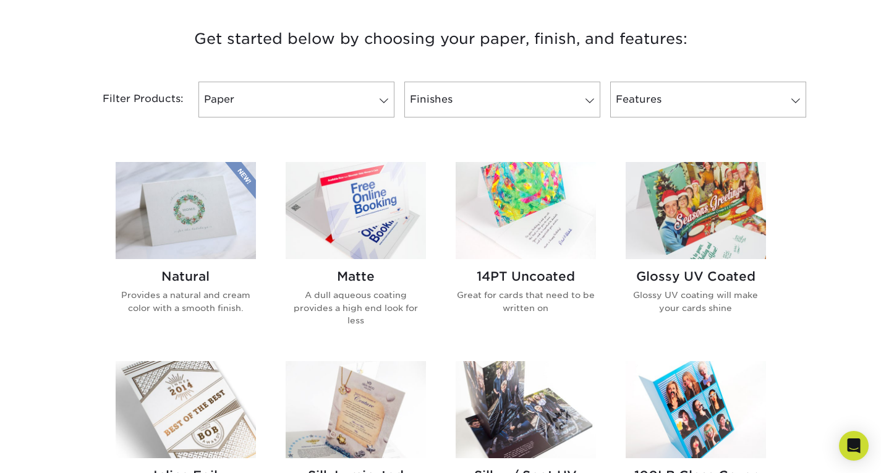
scroll to position [451, 0]
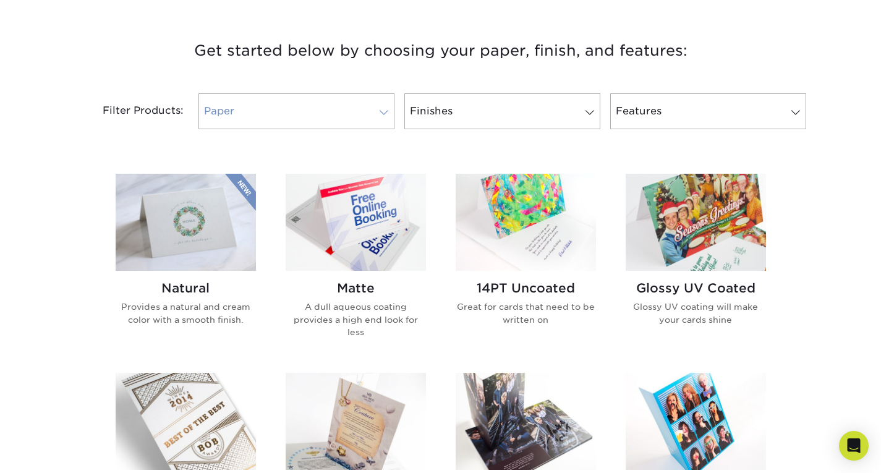
click at [383, 113] on span at bounding box center [383, 113] width 17 height 10
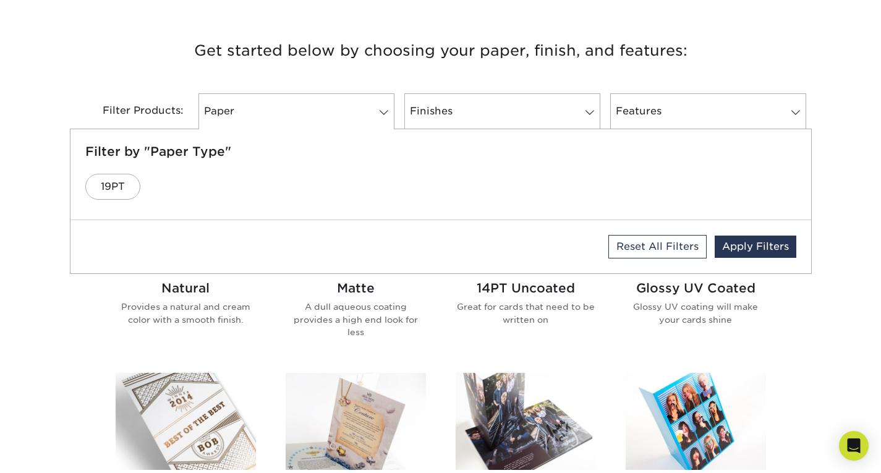
click at [200, 230] on div "Reset All Filters Apply Filters" at bounding box center [440, 246] width 741 height 53
click at [214, 175] on ul "19PT" at bounding box center [440, 187] width 711 height 36
click at [469, 106] on link "Finishes" at bounding box center [502, 111] width 196 height 36
click at [19, 224] on div "Get started below by choosing your paper, finish, and features: Filtered Matche…" at bounding box center [440, 461] width 881 height 907
